Goal: Task Accomplishment & Management: Complete application form

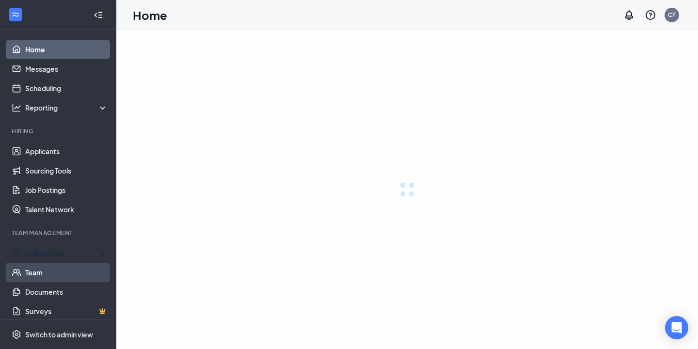
click at [56, 251] on div "Onboarding" at bounding box center [66, 253] width 83 height 10
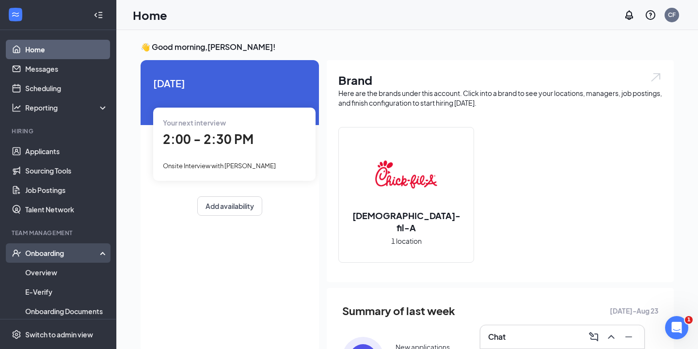
click at [51, 251] on div "Onboarding" at bounding box center [62, 253] width 75 height 10
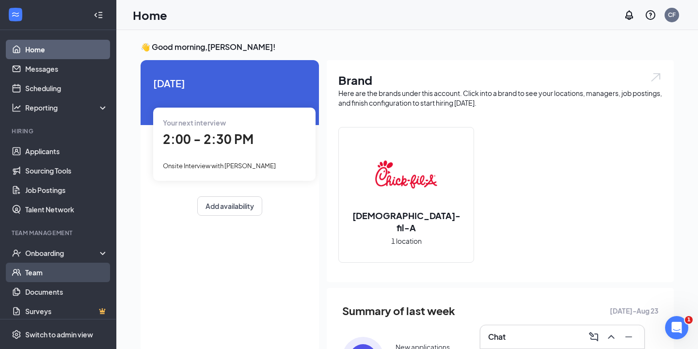
scroll to position [6, 0]
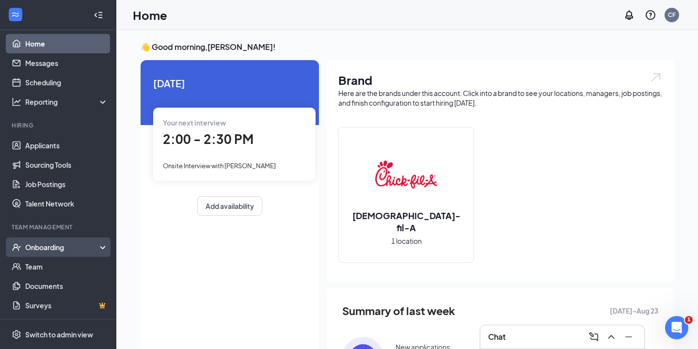
click at [59, 247] on div "Onboarding" at bounding box center [62, 247] width 75 height 10
click at [49, 269] on link "Overview" at bounding box center [66, 266] width 83 height 19
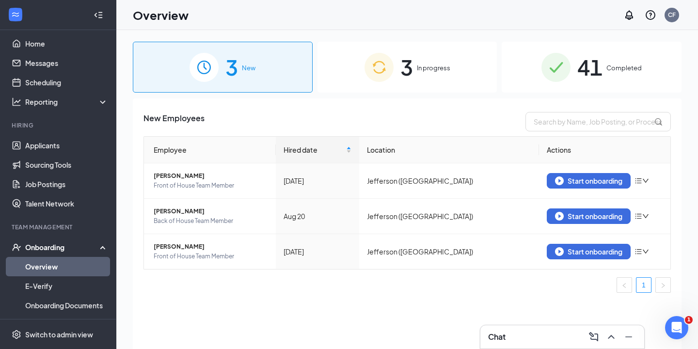
click at [452, 68] on div "3 In progress" at bounding box center [407, 67] width 180 height 51
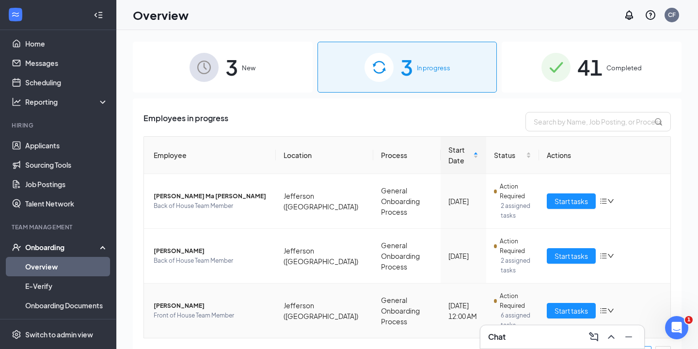
scroll to position [12, 0]
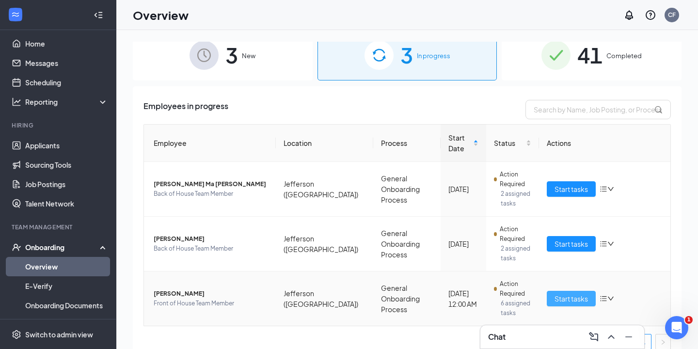
click at [582, 293] on span "Start tasks" at bounding box center [570, 298] width 33 height 11
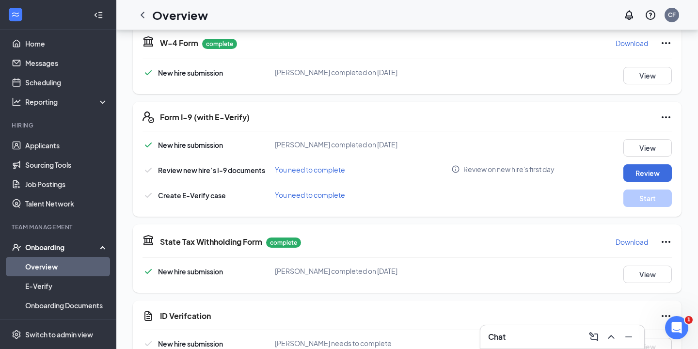
scroll to position [228, 0]
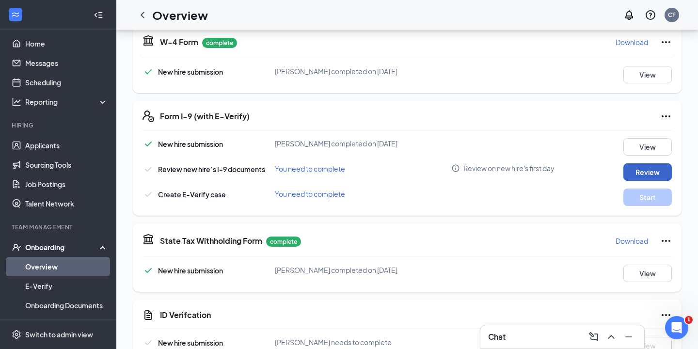
click at [655, 173] on button "Review" at bounding box center [647, 171] width 48 height 17
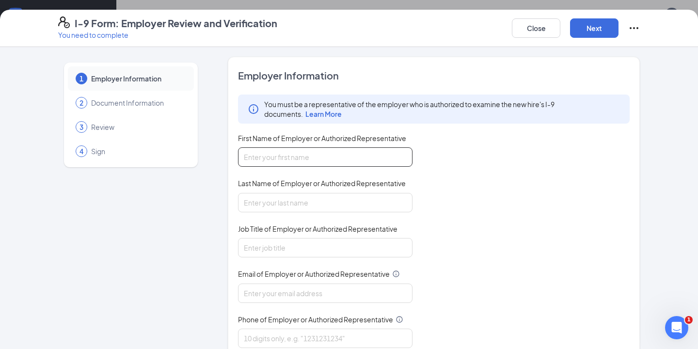
click at [317, 161] on input "First Name of Employer or Authorized Representative" at bounding box center [325, 156] width 174 height 19
type input "[PERSON_NAME]"
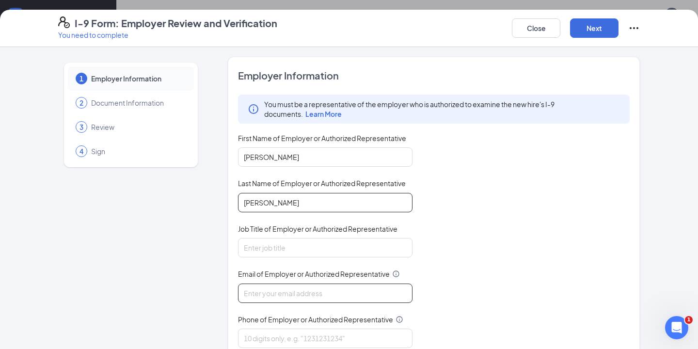
type input "[PERSON_NAME][EMAIL_ADDRESS][PERSON_NAME][DOMAIN_NAME][PERSON_NAME]"
type input "7067080220"
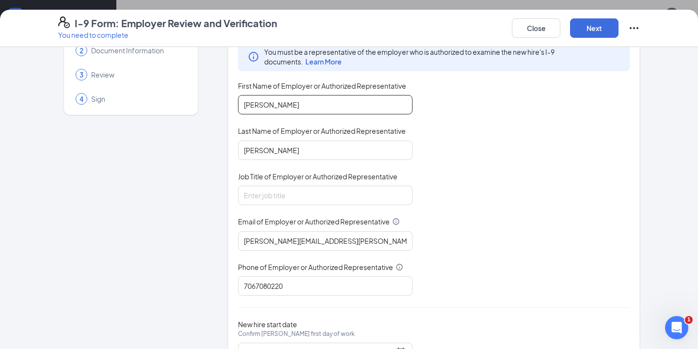
scroll to position [59, 0]
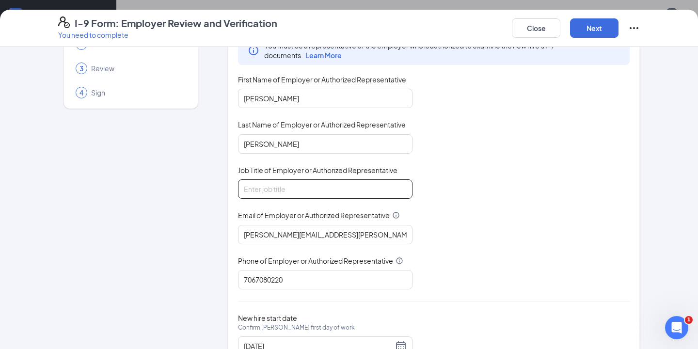
click at [308, 193] on input "Job Title of Employer or Authorized Representative" at bounding box center [325, 188] width 174 height 19
type input "Owner/Operator"
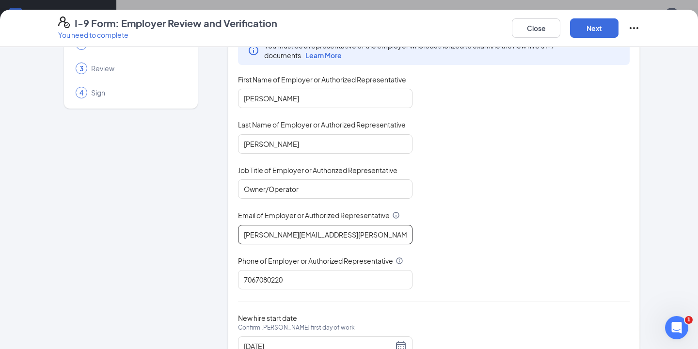
click at [368, 236] on input "[PERSON_NAME][EMAIL_ADDRESS][PERSON_NAME][DOMAIN_NAME][PERSON_NAME]" at bounding box center [325, 234] width 174 height 19
type input "[PERSON_NAME][EMAIL_ADDRESS][PERSON_NAME][DOMAIN_NAME]"
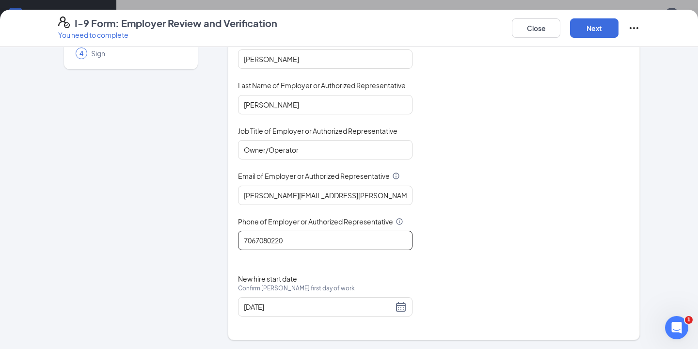
click at [362, 243] on input "7067080220" at bounding box center [325, 240] width 174 height 19
type input "7703090523"
click at [334, 309] on input "[DATE]" at bounding box center [318, 306] width 149 height 11
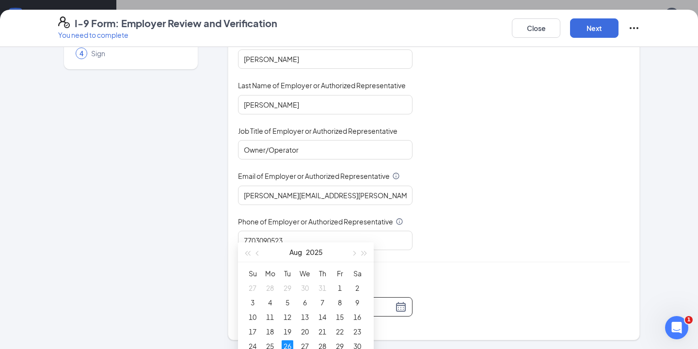
scroll to position [449, 0]
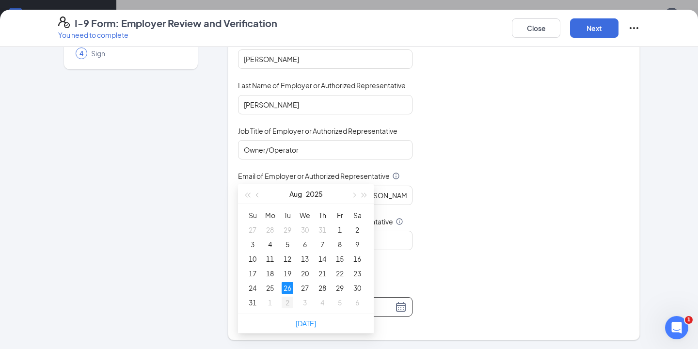
type input "[DATE]"
click at [288, 303] on div "2" at bounding box center [287, 302] width 12 height 12
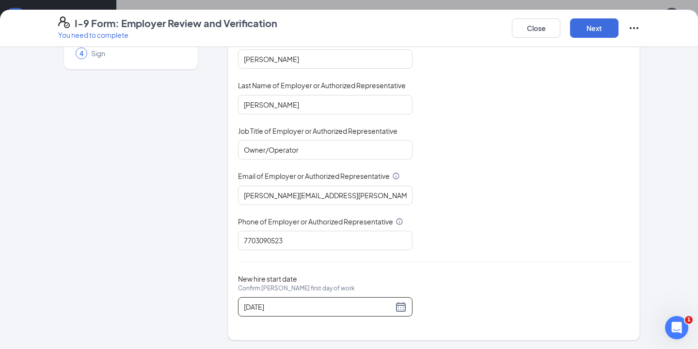
scroll to position [517, 0]
click at [601, 27] on button "Next" at bounding box center [594, 27] width 48 height 19
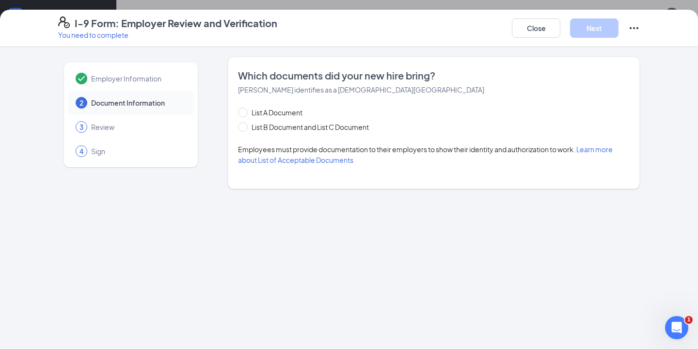
scroll to position [0, 0]
click at [244, 129] on span at bounding box center [243, 127] width 10 height 10
click at [244, 129] on input "List B Document and List C Document" at bounding box center [241, 125] width 7 height 7
radio input "true"
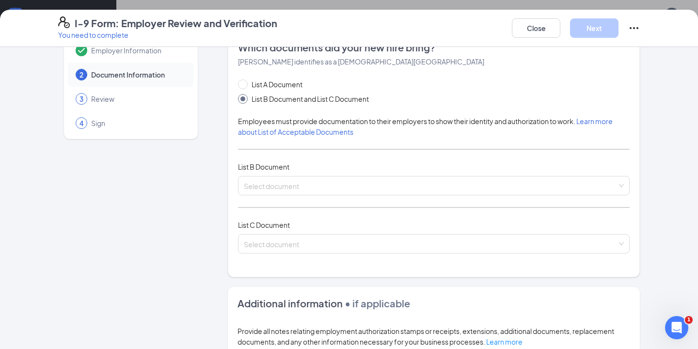
scroll to position [29, 0]
click at [322, 184] on input "search" at bounding box center [430, 182] width 373 height 15
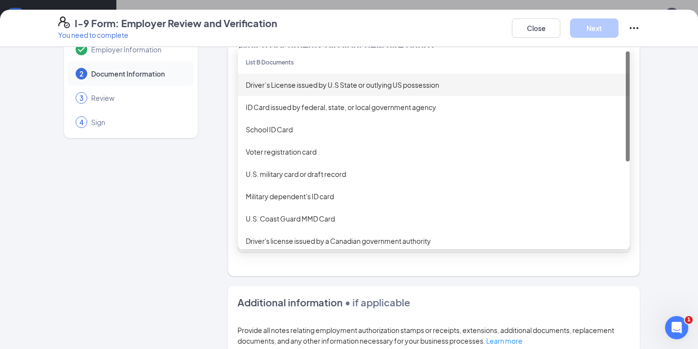
click at [465, 86] on div "Driver’s License issued by U.S State or outlying US possession" at bounding box center [434, 84] width 376 height 11
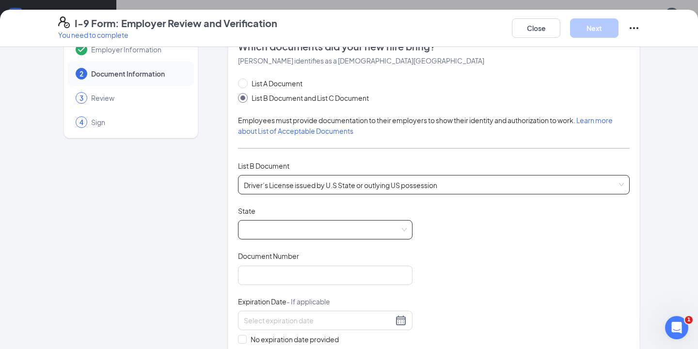
click at [309, 227] on span at bounding box center [325, 229] width 163 height 18
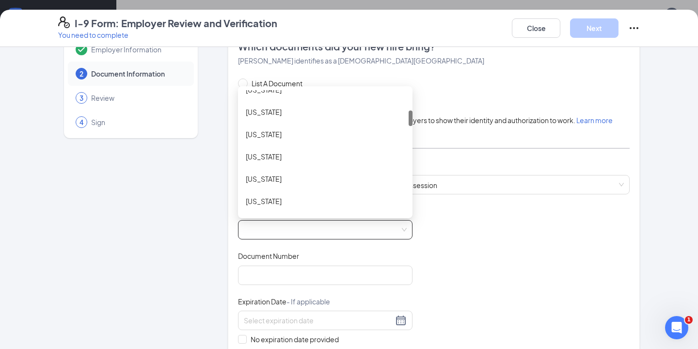
scroll to position [174, 0]
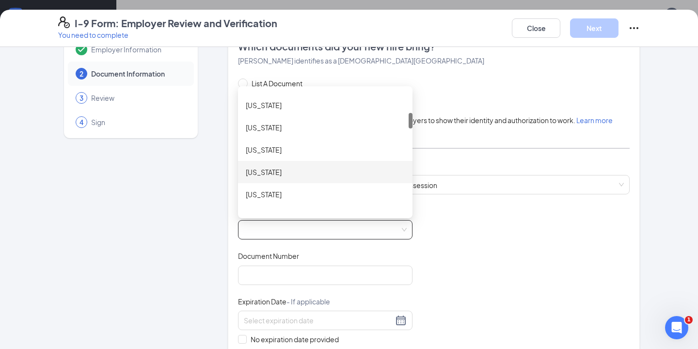
click at [282, 174] on div "[US_STATE]" at bounding box center [325, 172] width 159 height 11
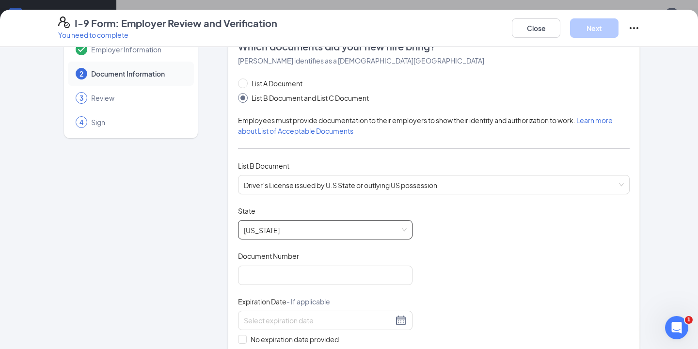
click at [464, 240] on div "Document Title Driver’s License issued by [DEMOGRAPHIC_DATA] State or outlying …" at bounding box center [433, 298] width 391 height 184
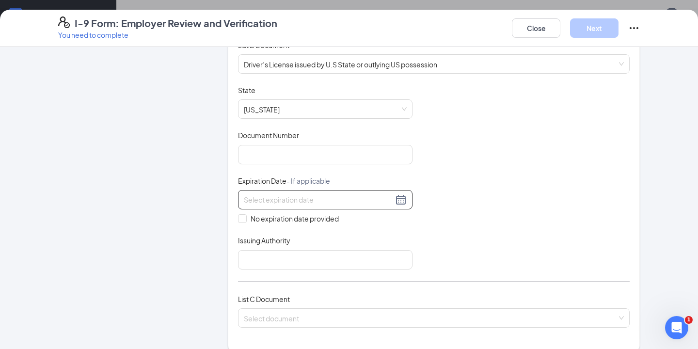
scroll to position [148, 0]
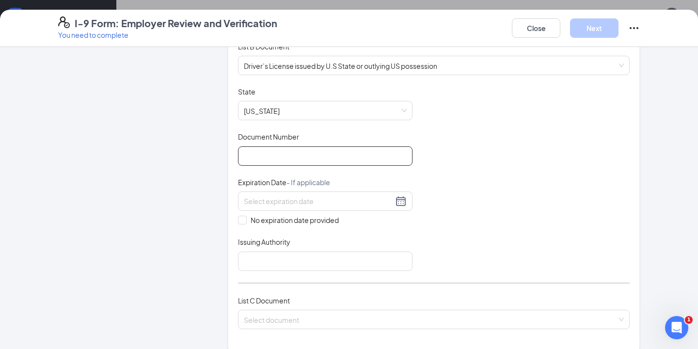
click at [268, 159] on input "Document Number" at bounding box center [325, 155] width 174 height 19
type input "071212032"
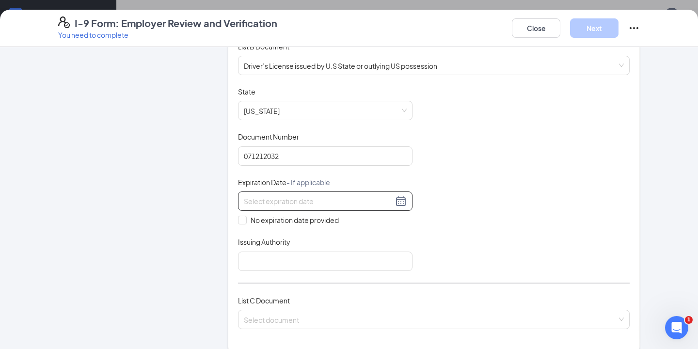
click at [290, 201] on input at bounding box center [318, 201] width 149 height 11
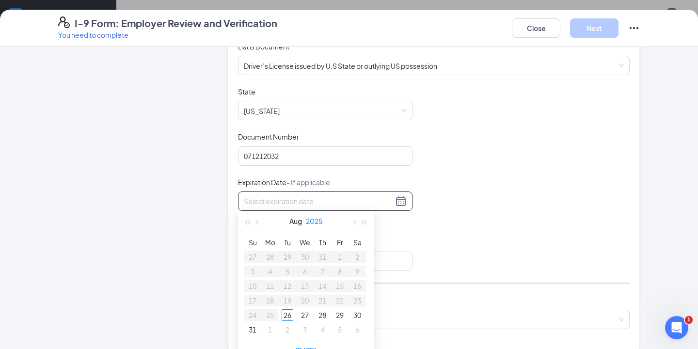
click at [319, 223] on button "2025" at bounding box center [314, 220] width 17 height 19
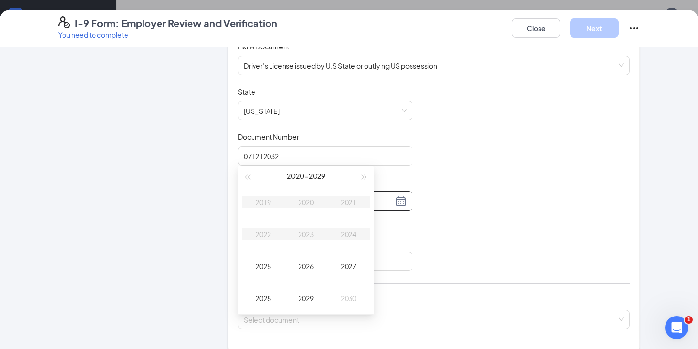
scroll to position [569, 0]
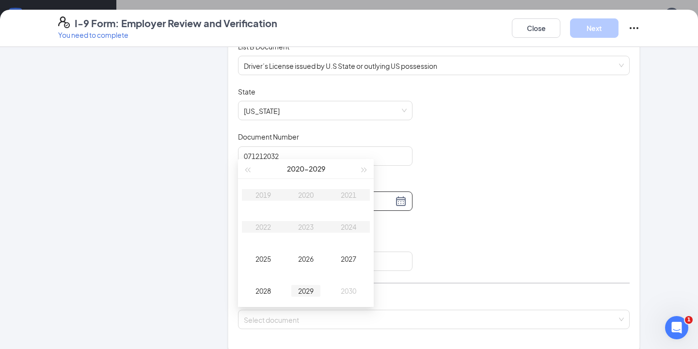
type input "[DATE]"
click at [312, 290] on div "2029" at bounding box center [305, 291] width 29 height 12
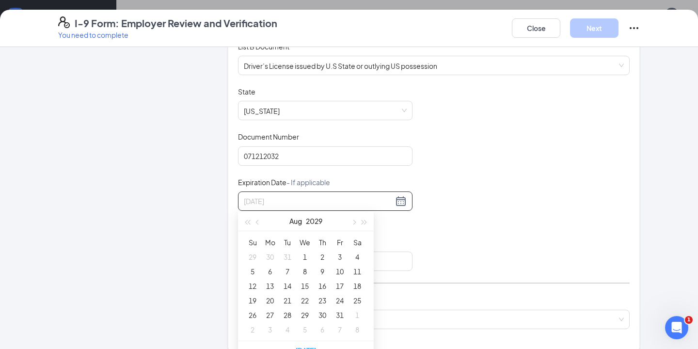
type input "[DATE]"
click at [258, 223] on span "button" at bounding box center [258, 222] width 5 height 5
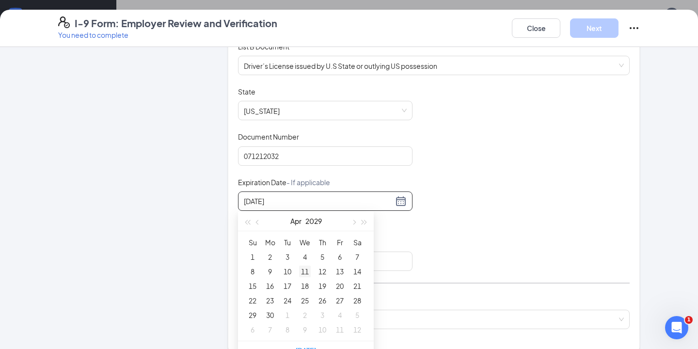
type input "[DATE]"
click at [307, 270] on div "11" at bounding box center [305, 271] width 12 height 12
click at [542, 218] on div "Document Title Driver’s License issued by U.S State or outlying US possession S…" at bounding box center [433, 179] width 391 height 184
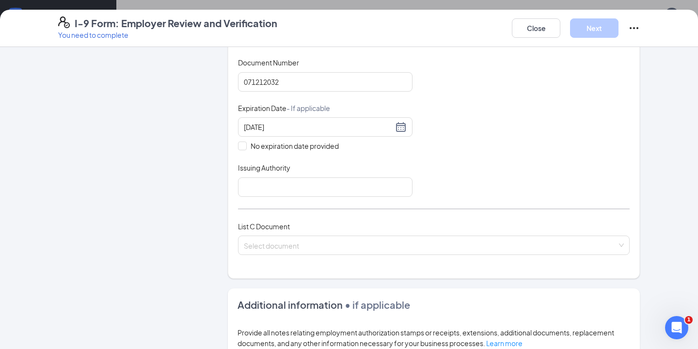
scroll to position [230, 0]
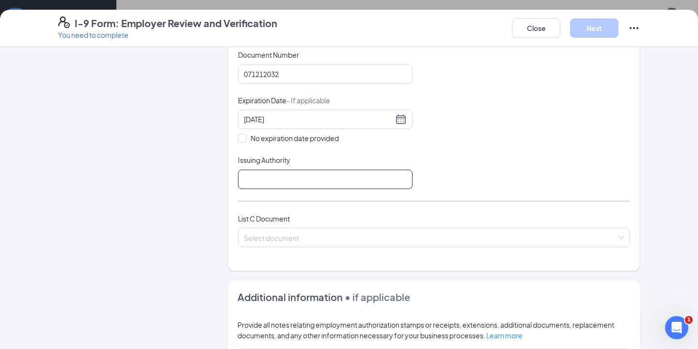
click at [338, 181] on input "Issuing Authority" at bounding box center [325, 179] width 174 height 19
type input "[US_STATE]"
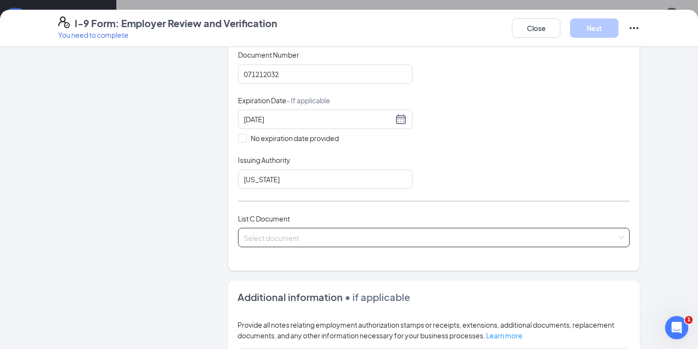
click at [316, 240] on input "search" at bounding box center [430, 235] width 373 height 15
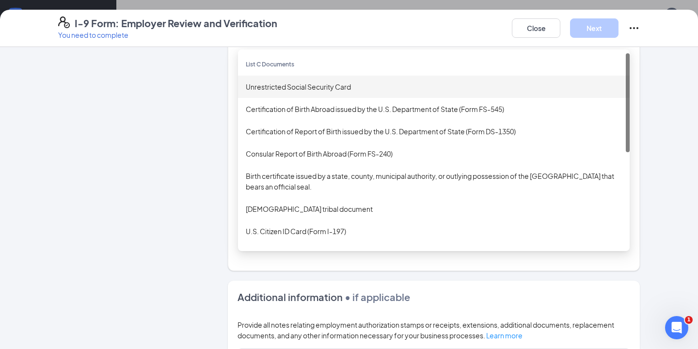
click at [359, 87] on div "Unrestricted Social Security Card" at bounding box center [434, 86] width 376 height 11
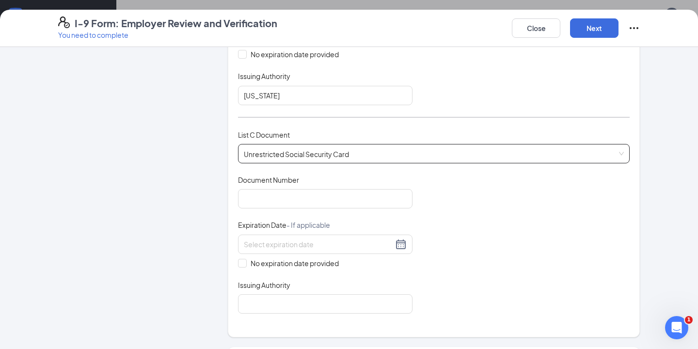
scroll to position [315, 0]
click at [283, 198] on input "Document Number" at bounding box center [325, 197] width 174 height 19
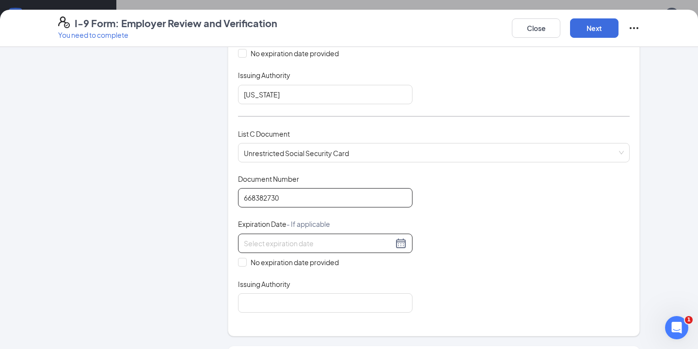
type input "668382730"
click at [347, 243] on input at bounding box center [318, 243] width 149 height 11
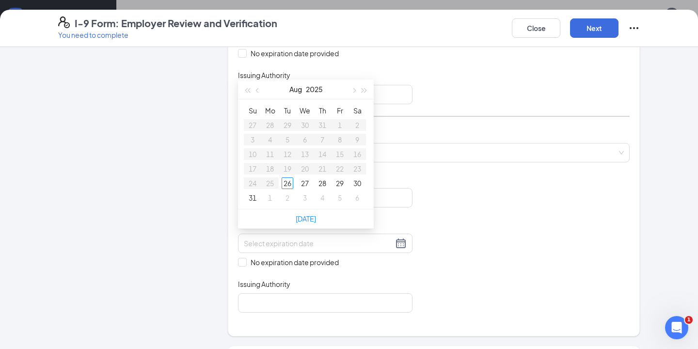
click at [427, 231] on div "Document Title Unrestricted Social Security Card Document Number 668382730 Expi…" at bounding box center [433, 243] width 391 height 139
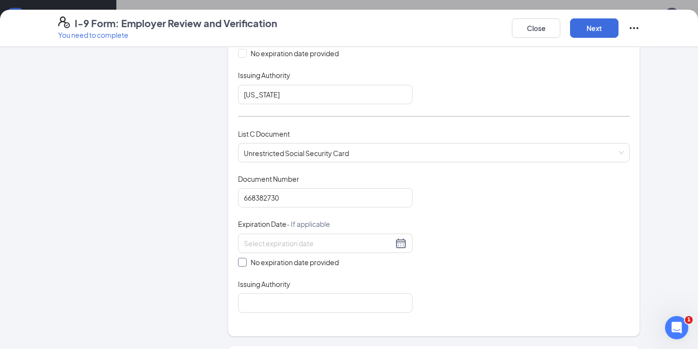
click at [242, 263] on span at bounding box center [242, 262] width 9 height 9
click at [242, 263] on input "No expiration date provided" at bounding box center [241, 261] width 7 height 7
checkbox input "true"
click at [341, 300] on input "Issuing Authority" at bounding box center [325, 304] width 174 height 19
type input "Social Security Administration"
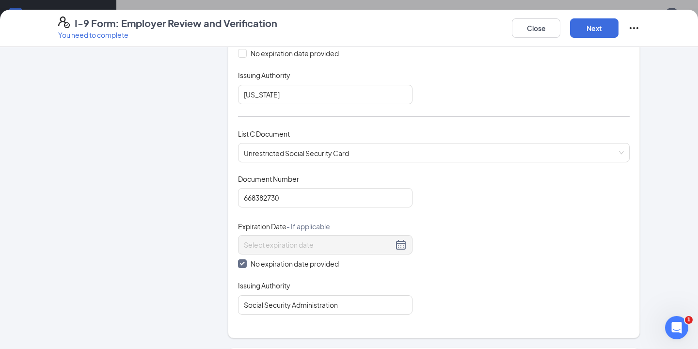
click at [513, 248] on div "Document Title Unrestricted Social Security Card Document Number 668382730 Expi…" at bounding box center [433, 244] width 391 height 140
click at [601, 30] on button "Next" at bounding box center [594, 27] width 48 height 19
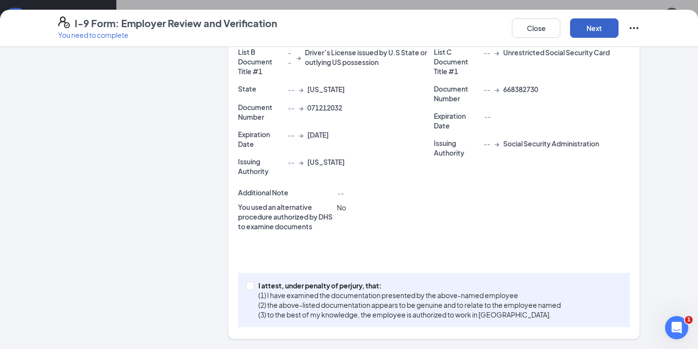
scroll to position [254, 0]
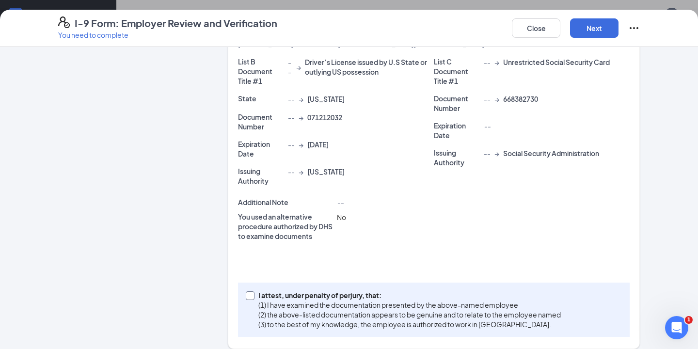
click at [252, 291] on input "I attest, under penalty of [PERSON_NAME], that: (1) I have examined the documen…" at bounding box center [249, 294] width 7 height 7
checkbox input "true"
click at [589, 30] on button "Next" at bounding box center [594, 27] width 48 height 19
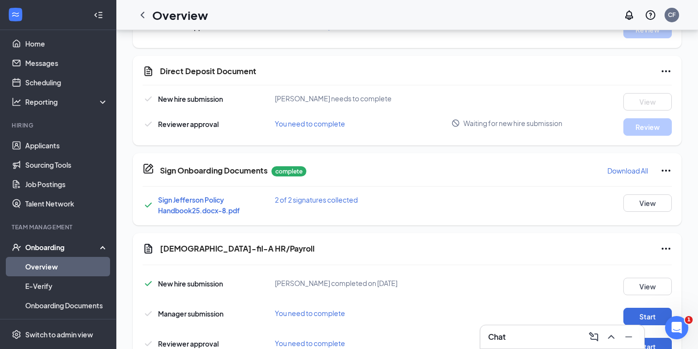
scroll to position [226, 0]
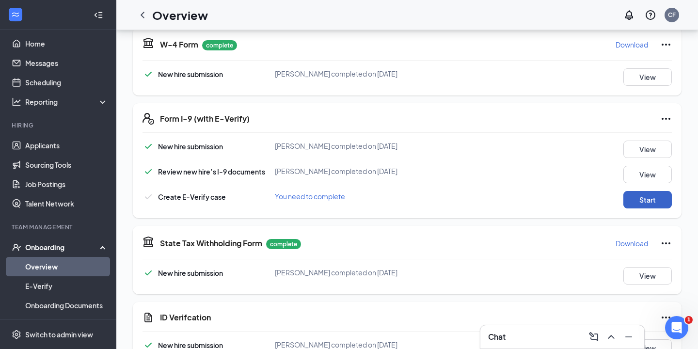
click at [647, 203] on button "Start" at bounding box center [647, 199] width 48 height 17
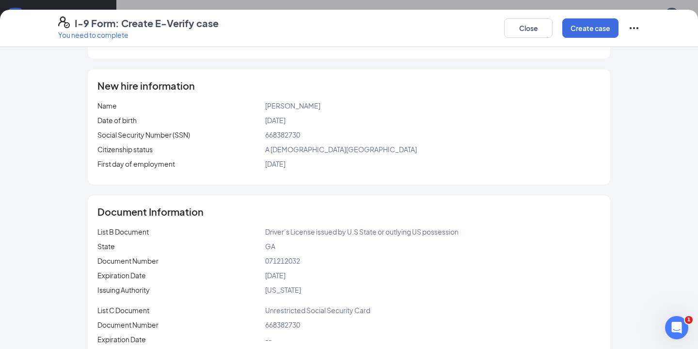
scroll to position [130, 0]
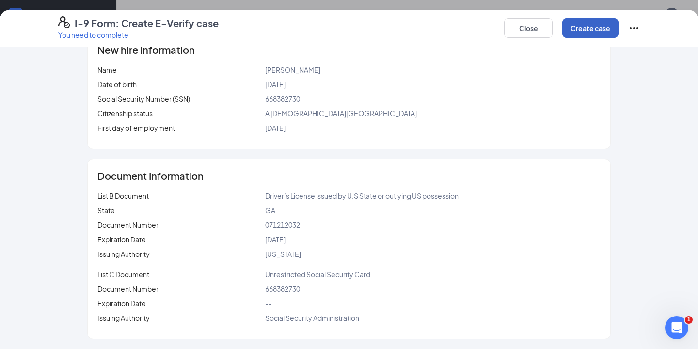
click at [593, 30] on button "Create case" at bounding box center [590, 27] width 56 height 19
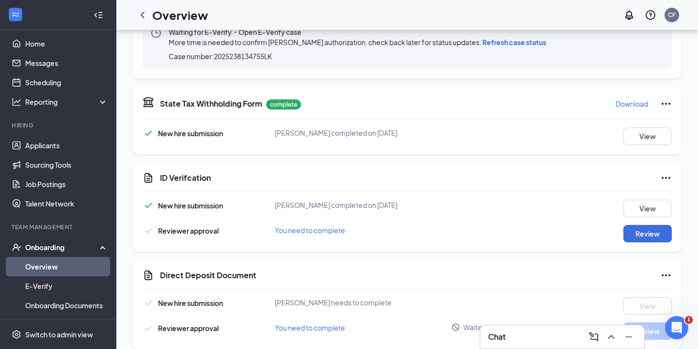
scroll to position [468, 0]
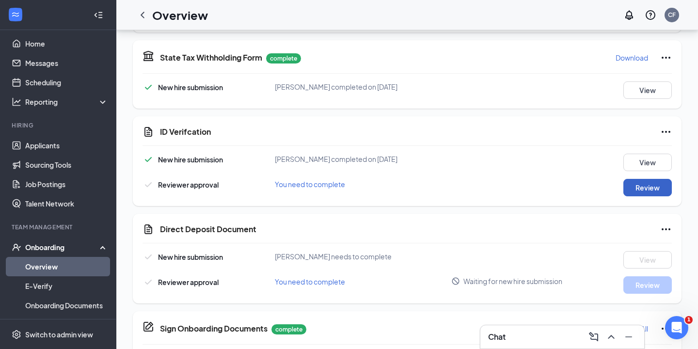
click at [638, 189] on button "Review" at bounding box center [647, 187] width 48 height 17
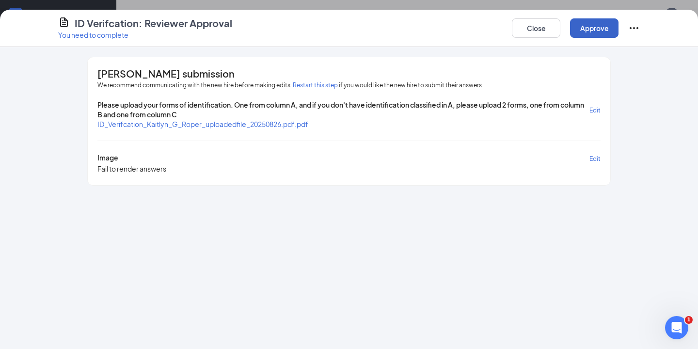
click at [597, 27] on button "Approve" at bounding box center [594, 27] width 48 height 19
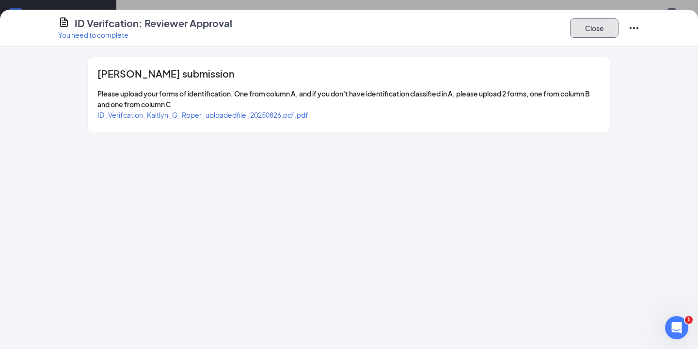
click at [600, 30] on button "Close" at bounding box center [594, 27] width 48 height 19
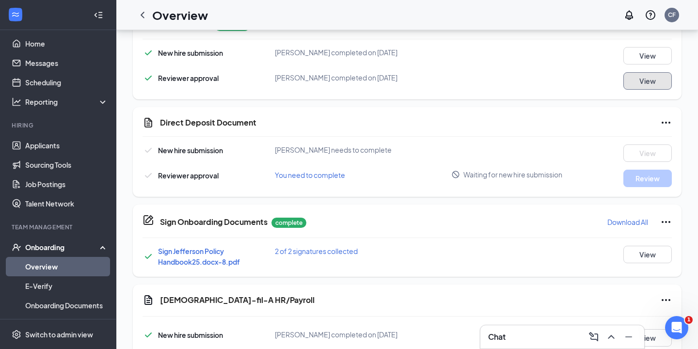
scroll to position [576, 0]
click at [665, 121] on icon "Ellipses" at bounding box center [666, 122] width 12 height 12
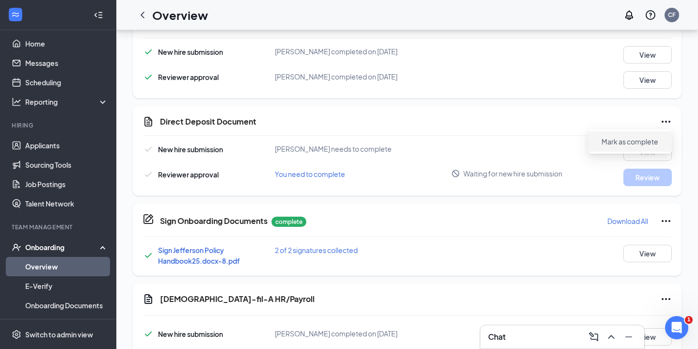
click at [634, 143] on span "Mark as complete" at bounding box center [629, 142] width 57 height 10
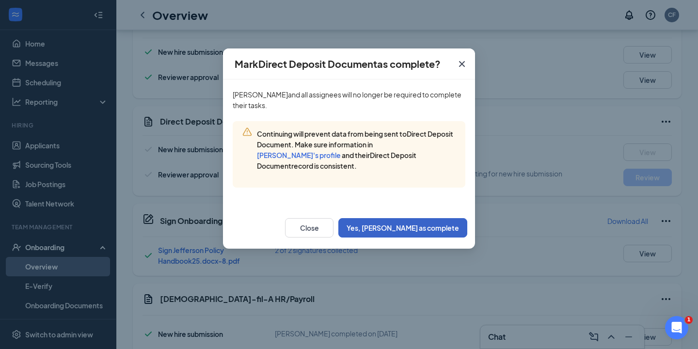
click at [446, 229] on button "Yes, [PERSON_NAME] as complete" at bounding box center [402, 227] width 129 height 19
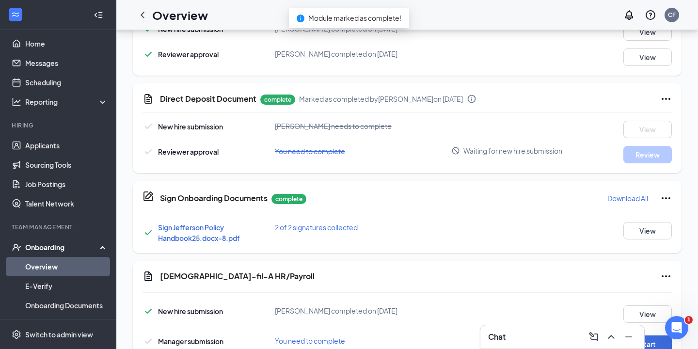
scroll to position [662, 0]
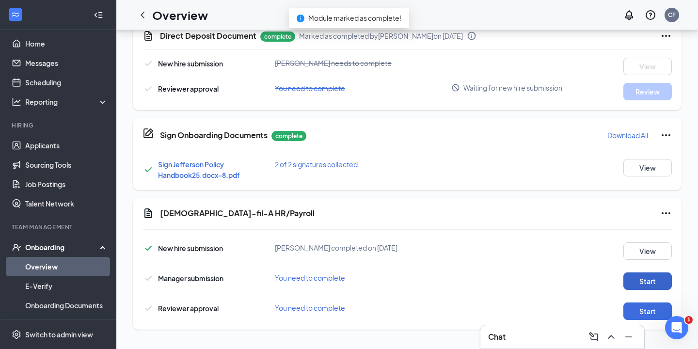
click at [643, 279] on button "Start" at bounding box center [647, 280] width 48 height 17
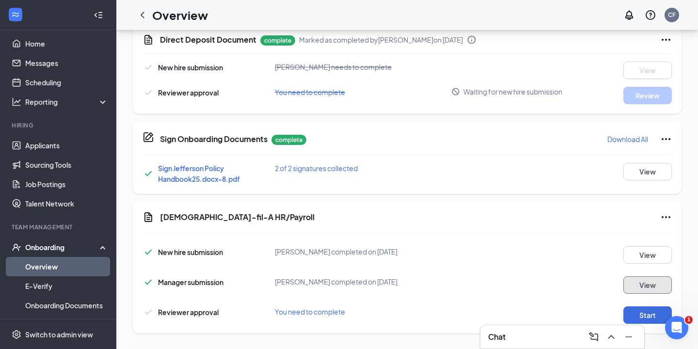
scroll to position [666, 0]
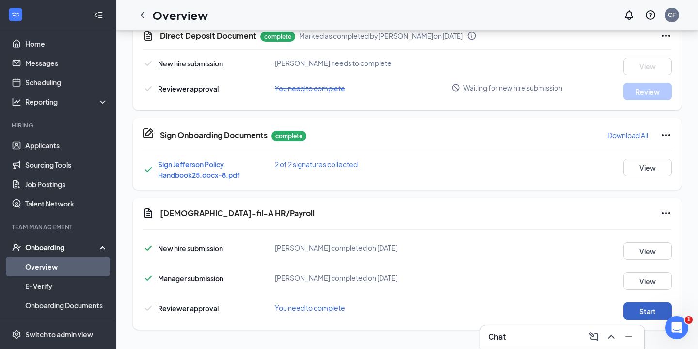
click at [640, 309] on button "Start" at bounding box center [647, 310] width 48 height 17
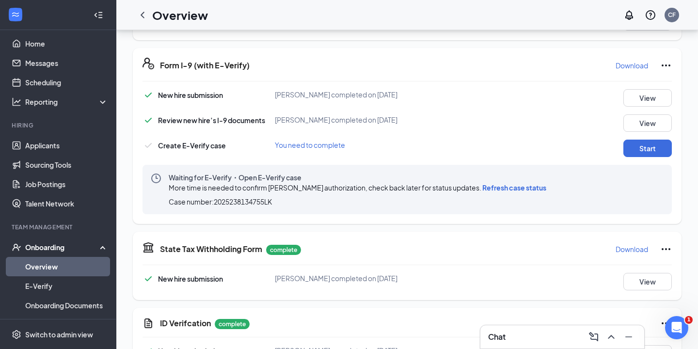
scroll to position [267, 0]
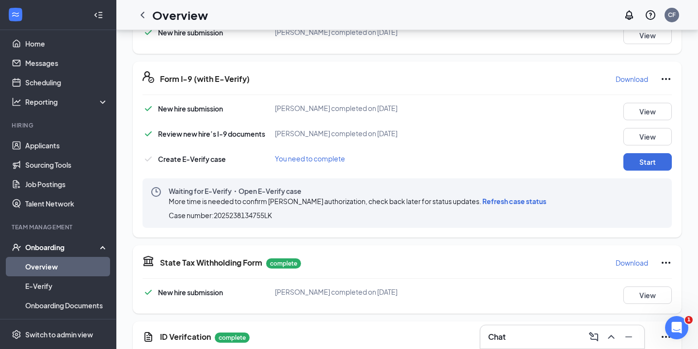
click at [517, 199] on span "Refresh case status" at bounding box center [514, 201] width 64 height 9
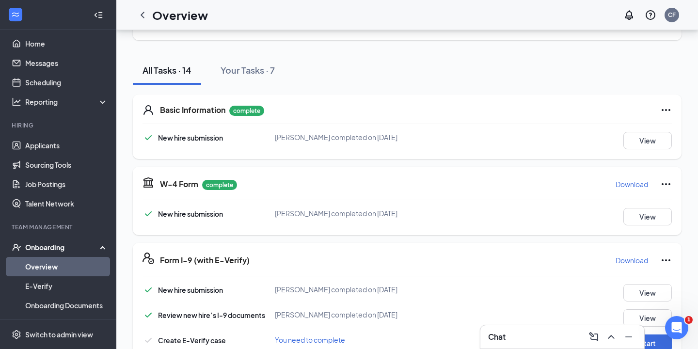
scroll to position [0, 0]
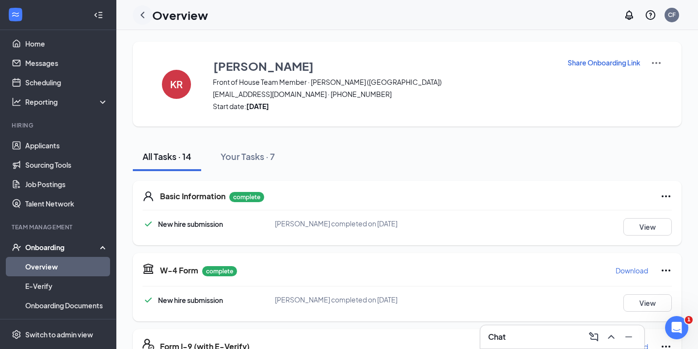
click at [144, 13] on icon "ChevronLeft" at bounding box center [143, 15] width 12 height 12
